Goal: Transaction & Acquisition: Book appointment/travel/reservation

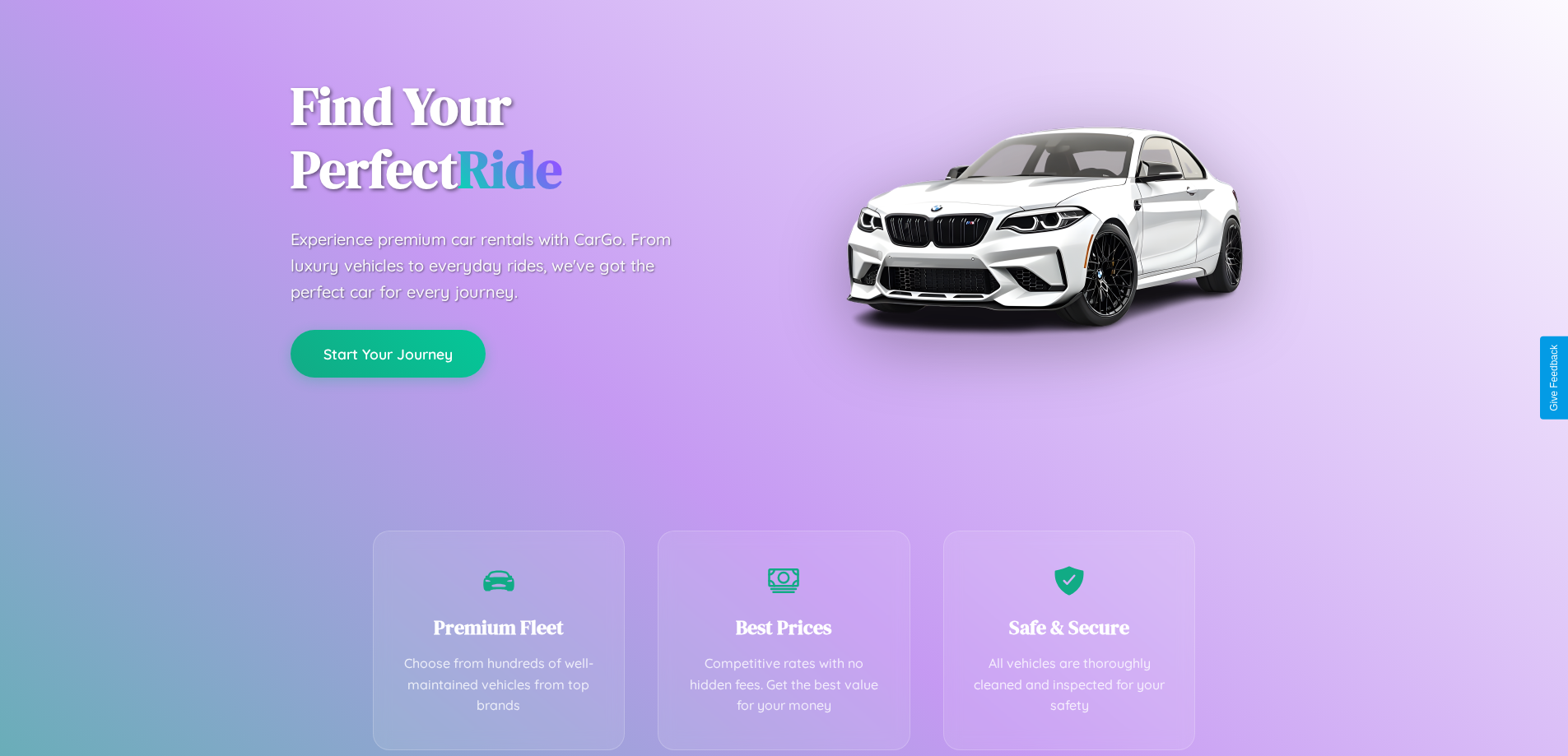
scroll to position [324, 0]
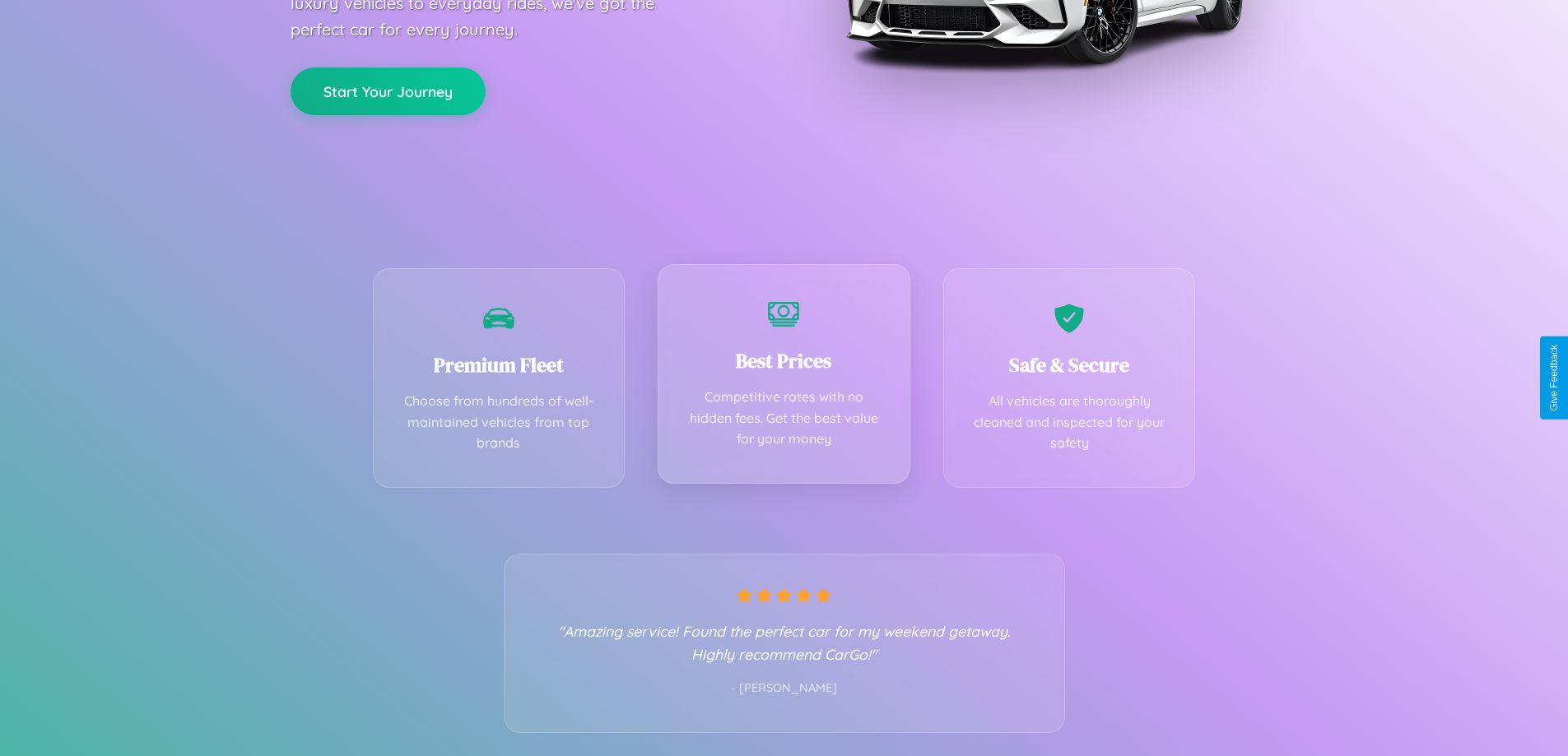
click at [784, 377] on div "Best Prices Competitive rates with no hidden fees. Get the best value for your …" at bounding box center [784, 374] width 253 height 220
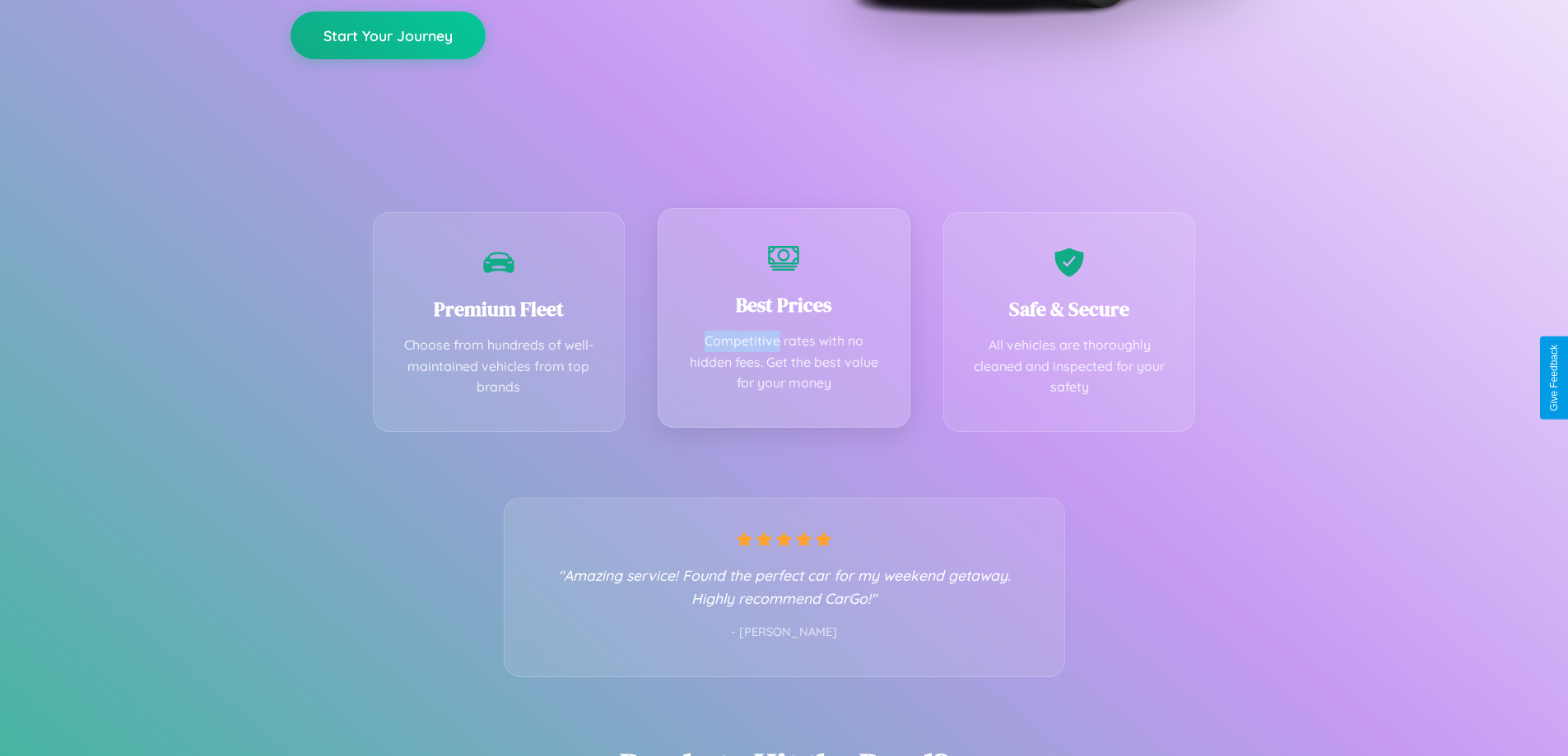
scroll to position [0, 0]
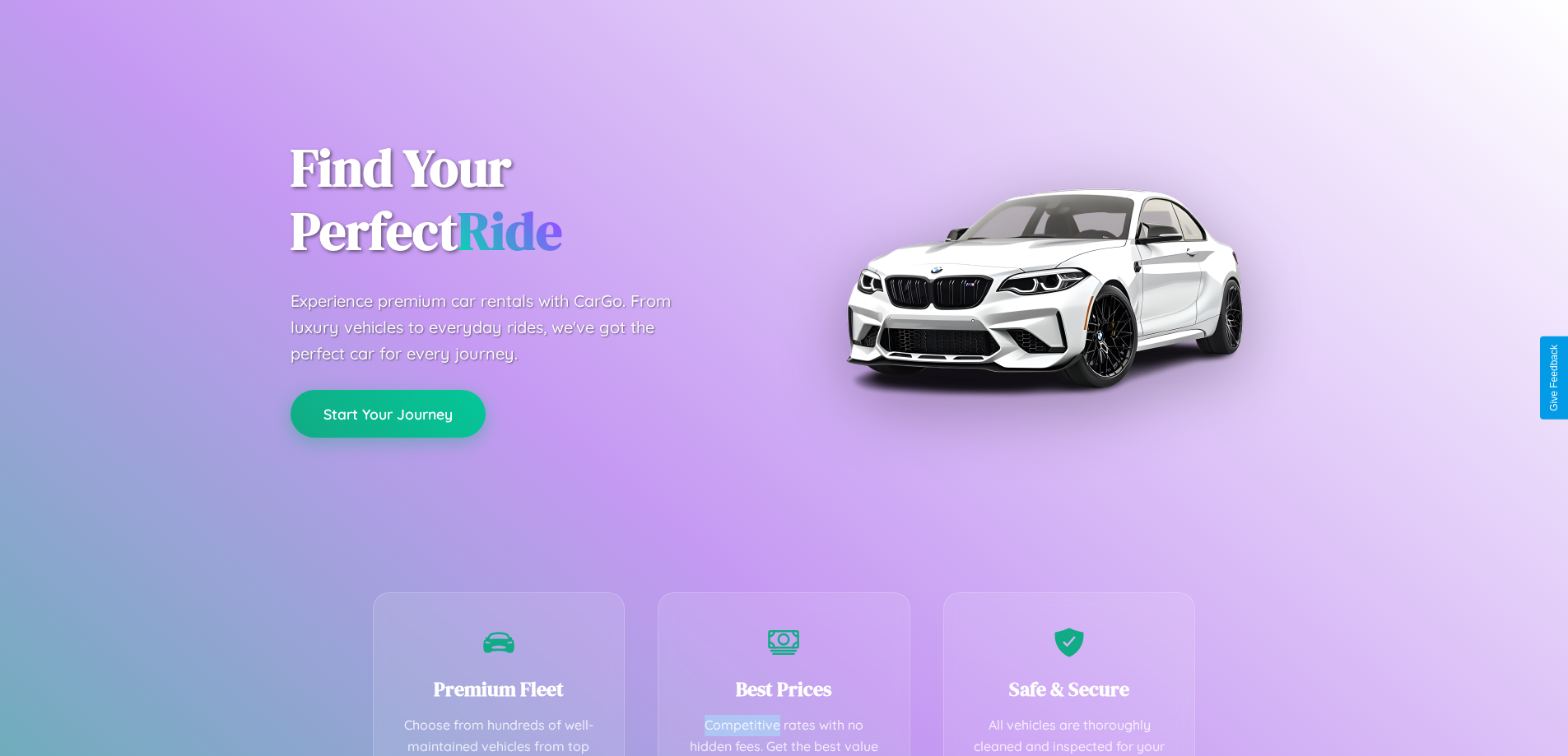
click at [388, 414] on button "Start Your Journey" at bounding box center [388, 414] width 195 height 47
click at [388, 413] on button "Start Your Journey" at bounding box center [388, 414] width 195 height 47
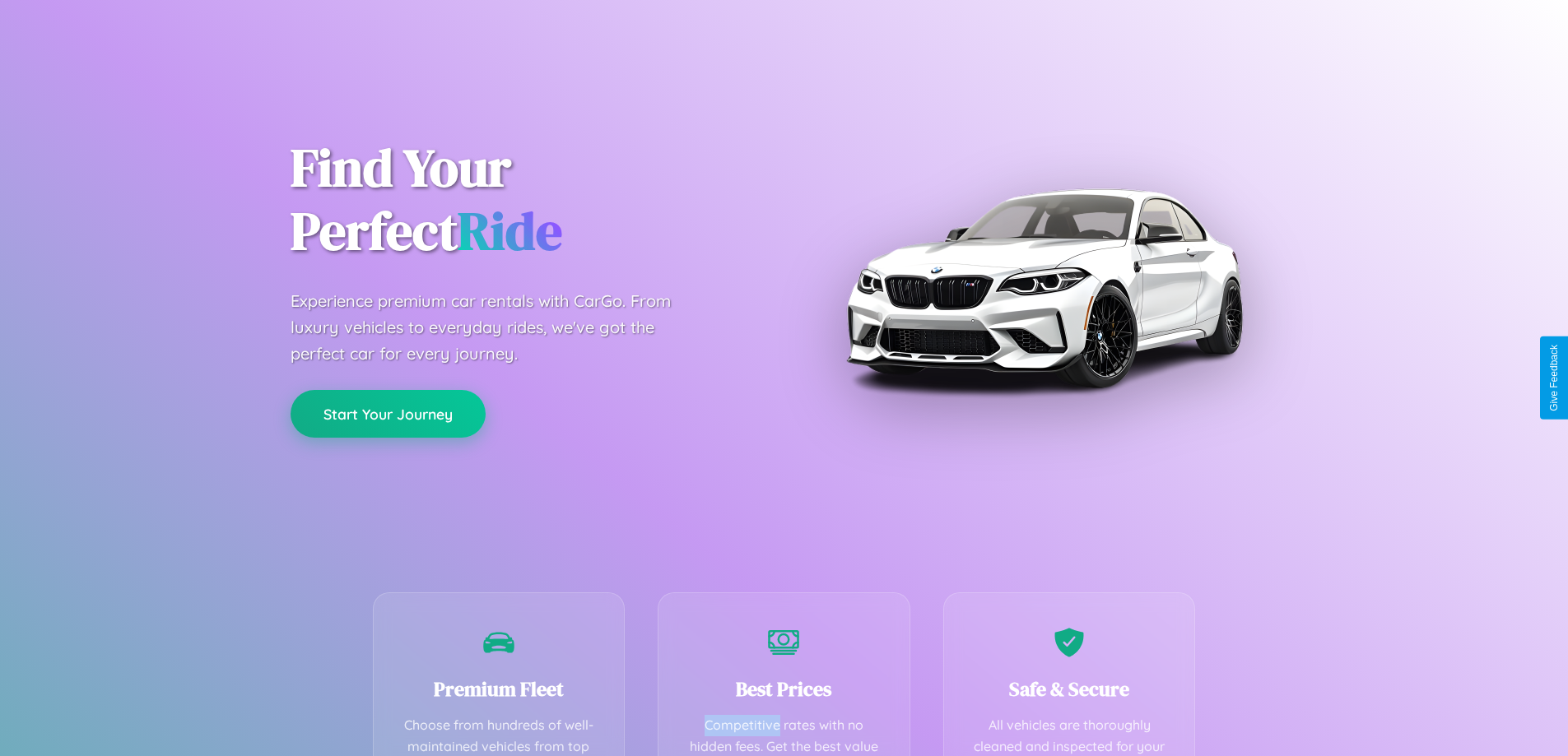
click at [388, 413] on button "Start Your Journey" at bounding box center [388, 414] width 195 height 47
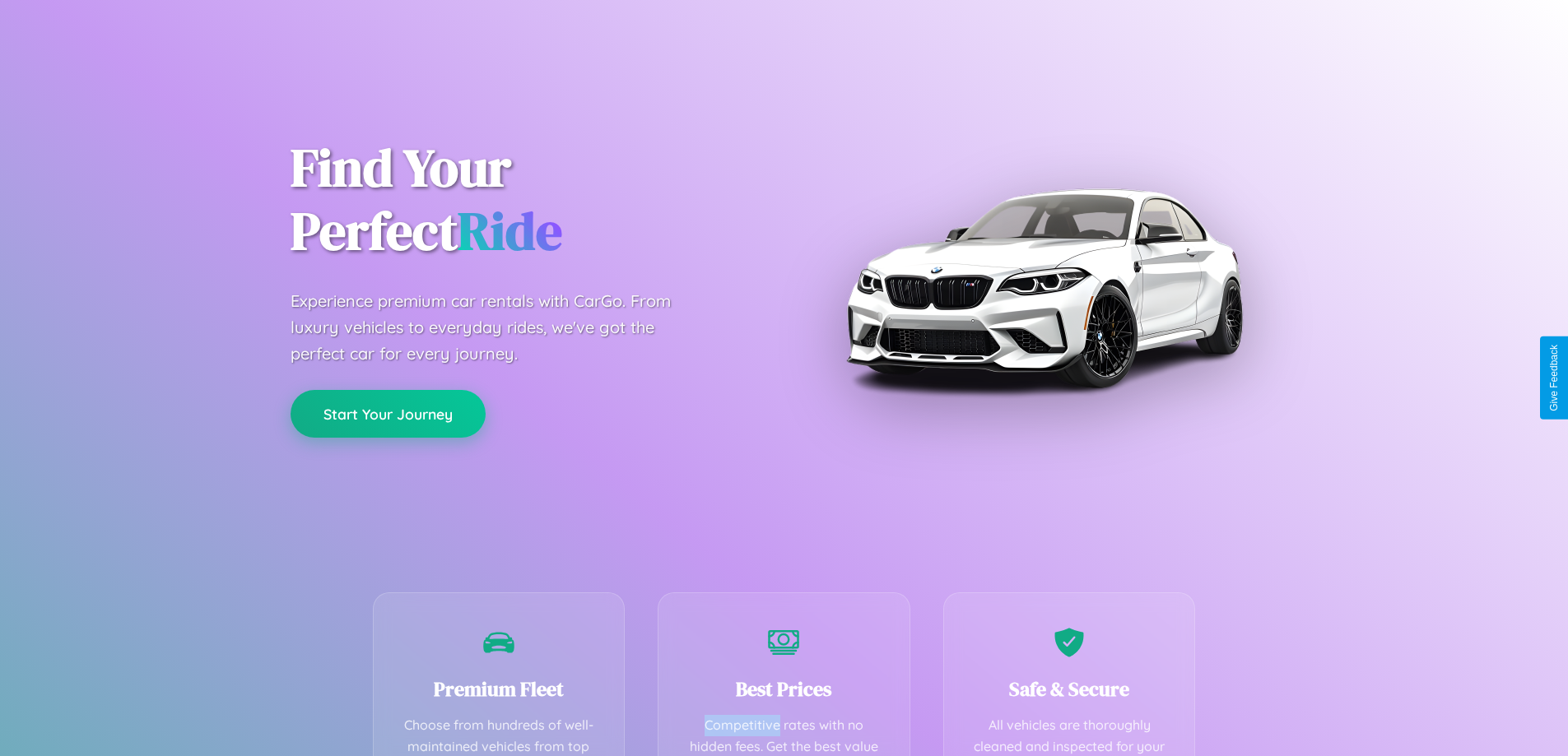
click at [388, 413] on button "Start Your Journey" at bounding box center [388, 414] width 195 height 47
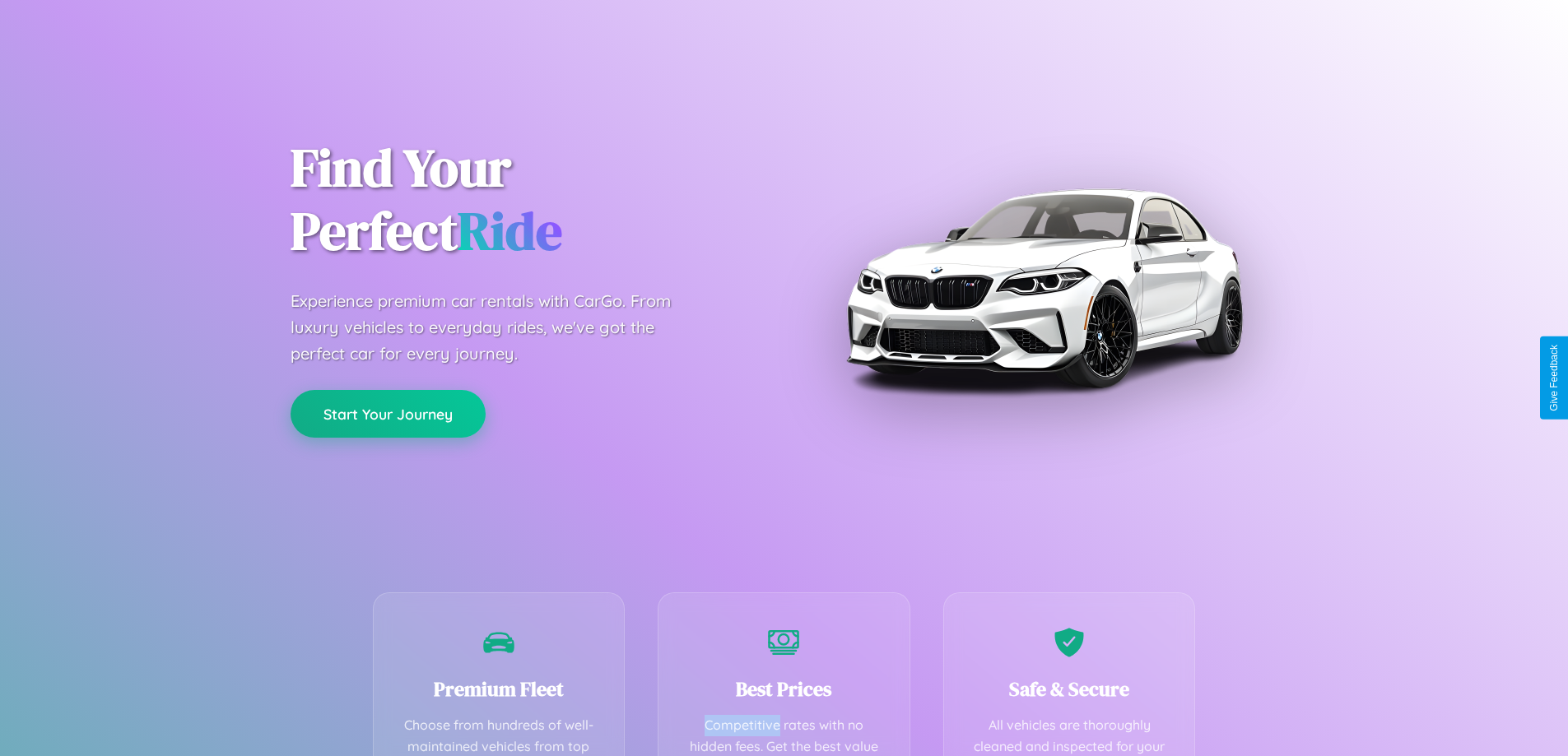
click at [388, 413] on button "Start Your Journey" at bounding box center [388, 414] width 195 height 47
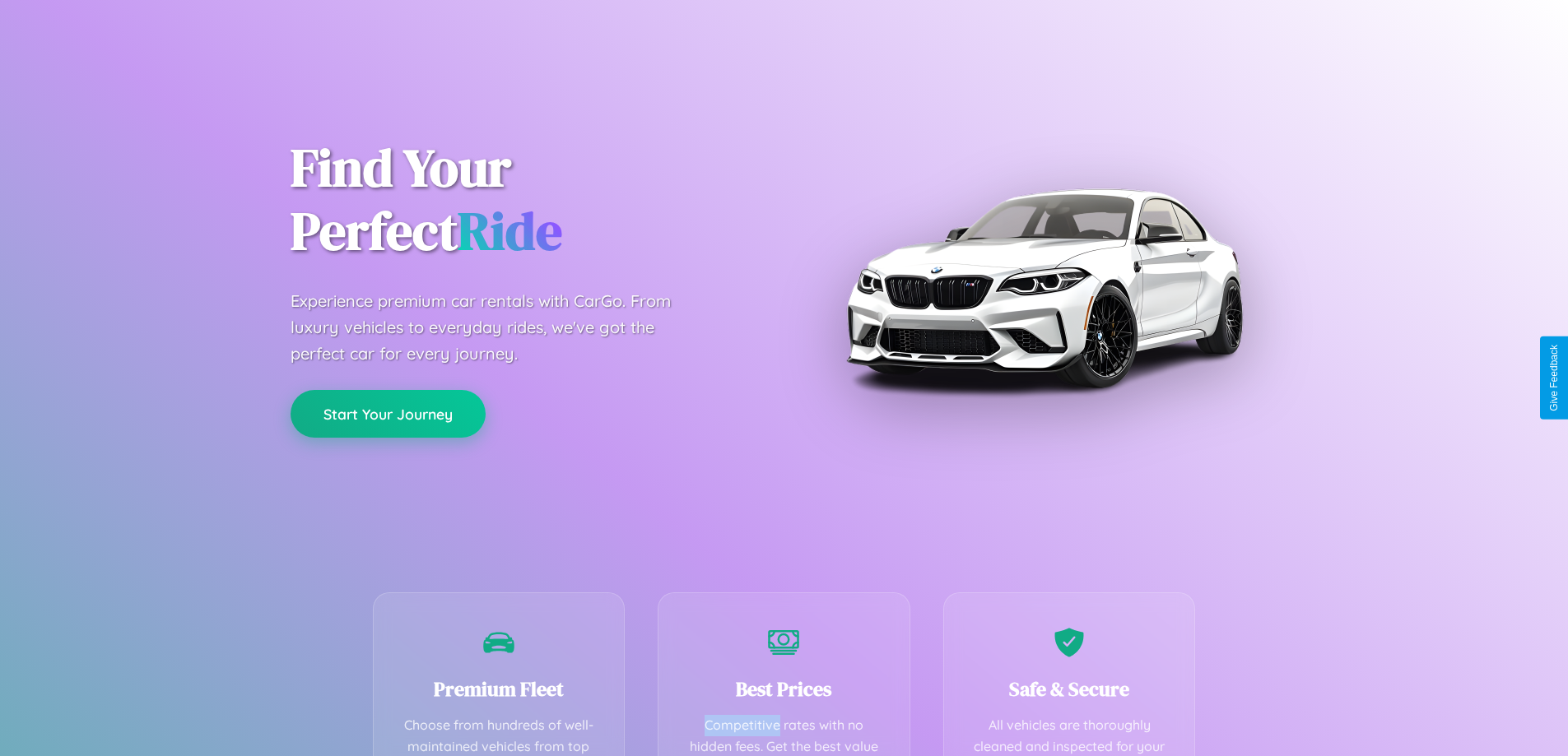
click at [388, 413] on button "Start Your Journey" at bounding box center [388, 414] width 195 height 47
